Goal: Task Accomplishment & Management: Use online tool/utility

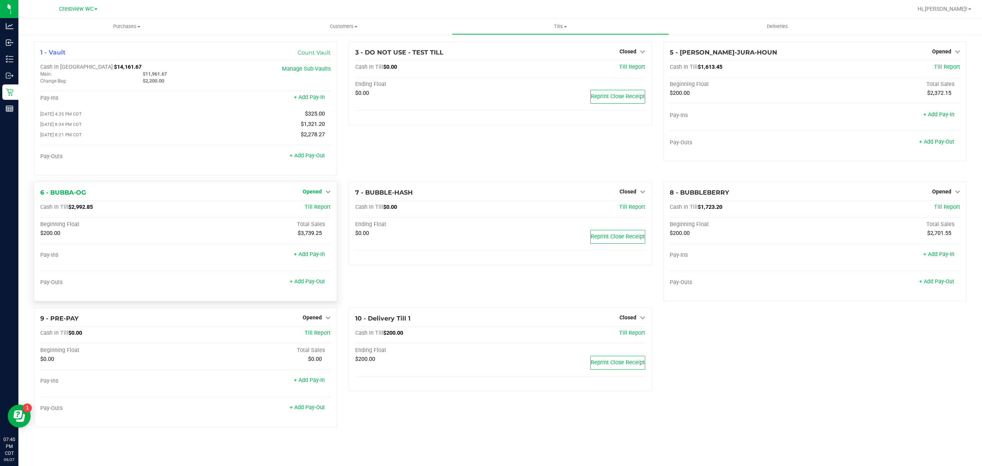
click at [309, 193] on span "Opened" at bounding box center [312, 191] width 19 height 6
click at [315, 208] on link "Close Till" at bounding box center [313, 207] width 21 height 6
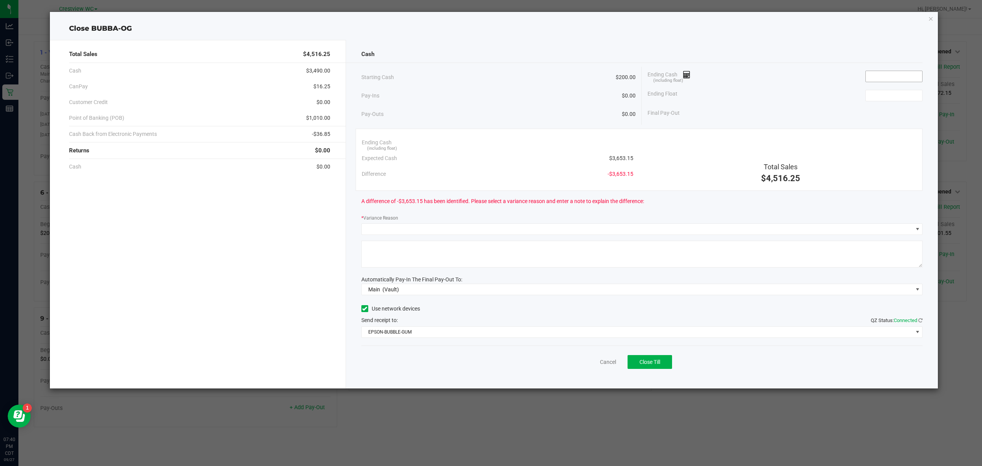
click at [900, 77] on input at bounding box center [894, 76] width 56 height 11
click at [835, 121] on div "Final Pay-Out" at bounding box center [785, 113] width 275 height 16
click at [909, 71] on input "3653.05" at bounding box center [894, 76] width 56 height 11
click at [901, 74] on input "3653.05" at bounding box center [894, 76] width 56 height 11
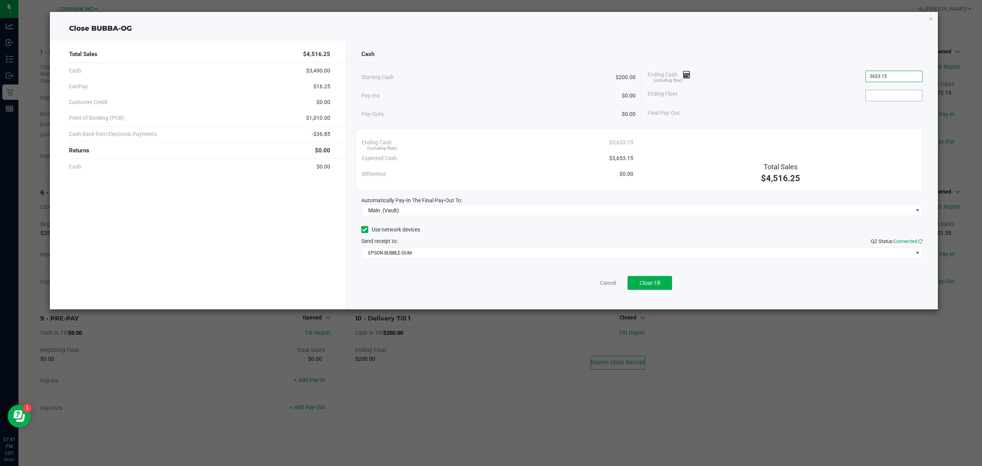
type input "$3,653.15"
click at [901, 93] on input at bounding box center [894, 95] width 56 height 11
type input "$200.00"
click at [497, 99] on div "Pay-Ins $0.00" at bounding box center [499, 96] width 275 height 16
click at [632, 283] on button "Close Till" at bounding box center [650, 283] width 45 height 14
